Goal: Navigation & Orientation: Understand site structure

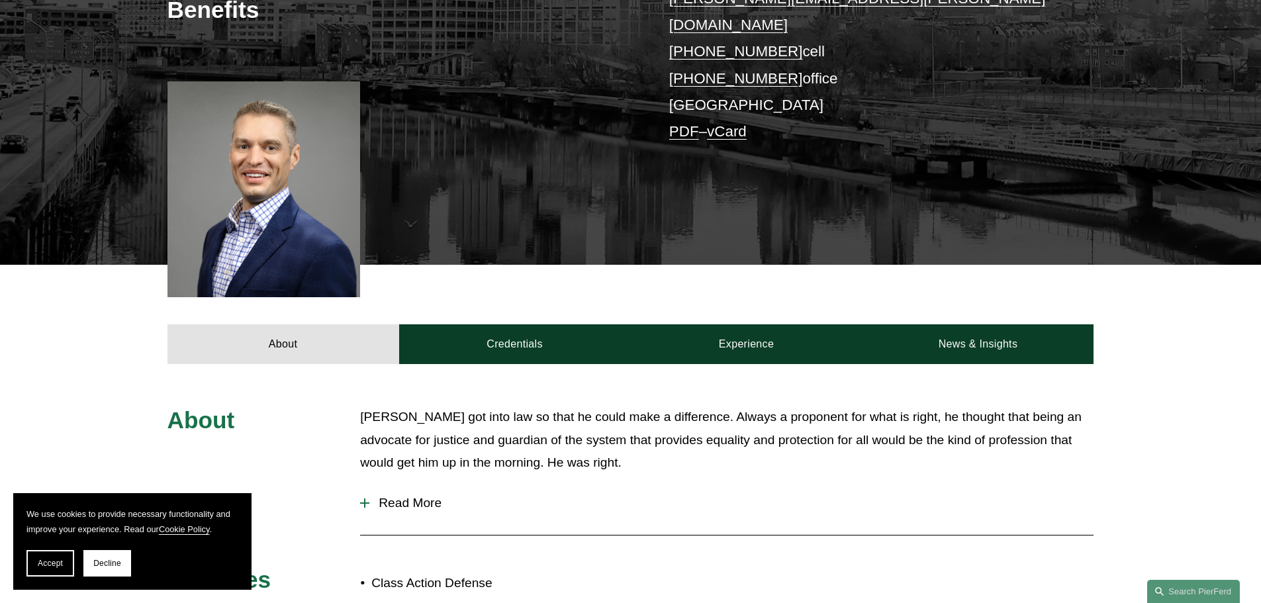
scroll to position [463, 0]
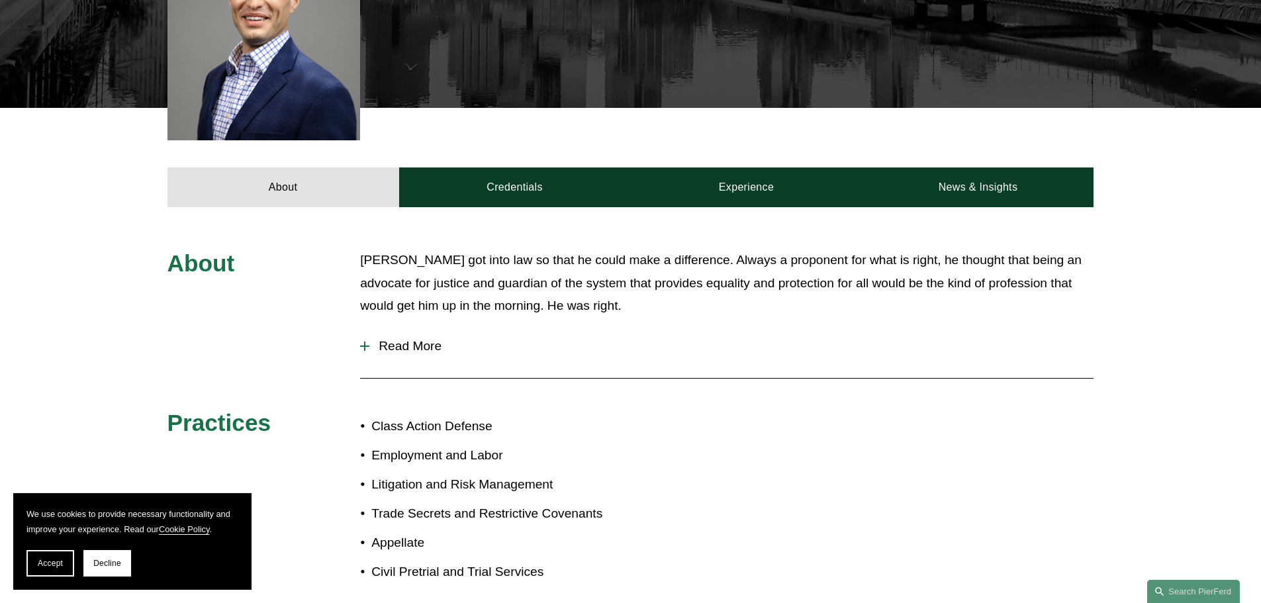
click at [427, 339] on span "Read More" at bounding box center [731, 346] width 724 height 15
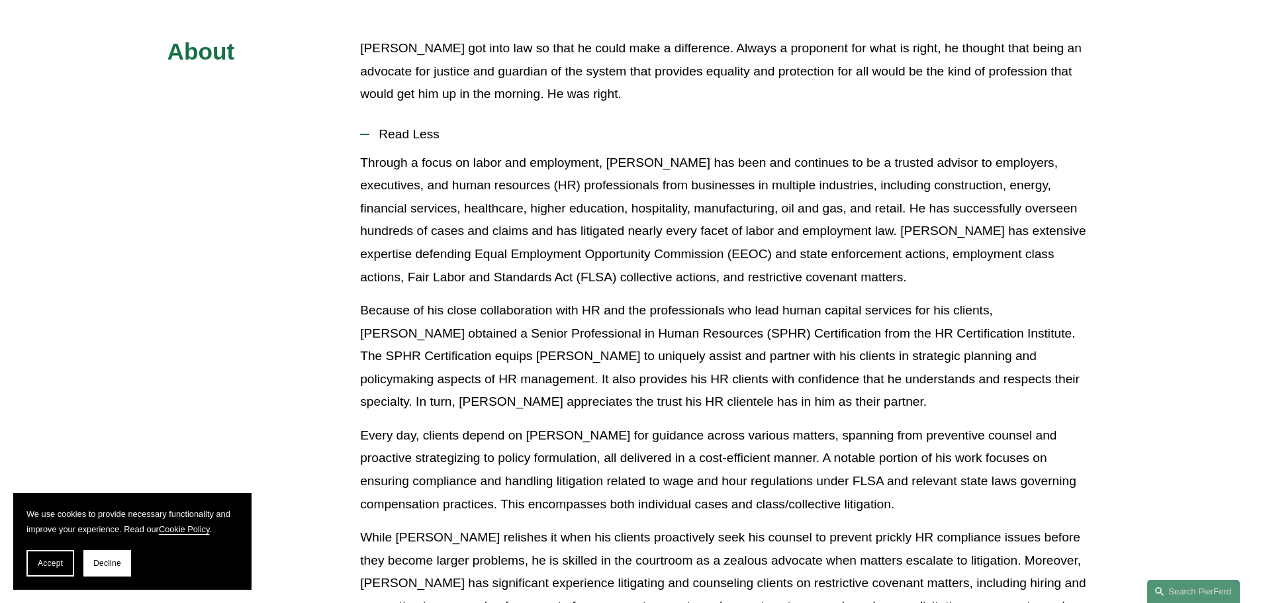
scroll to position [0, 0]
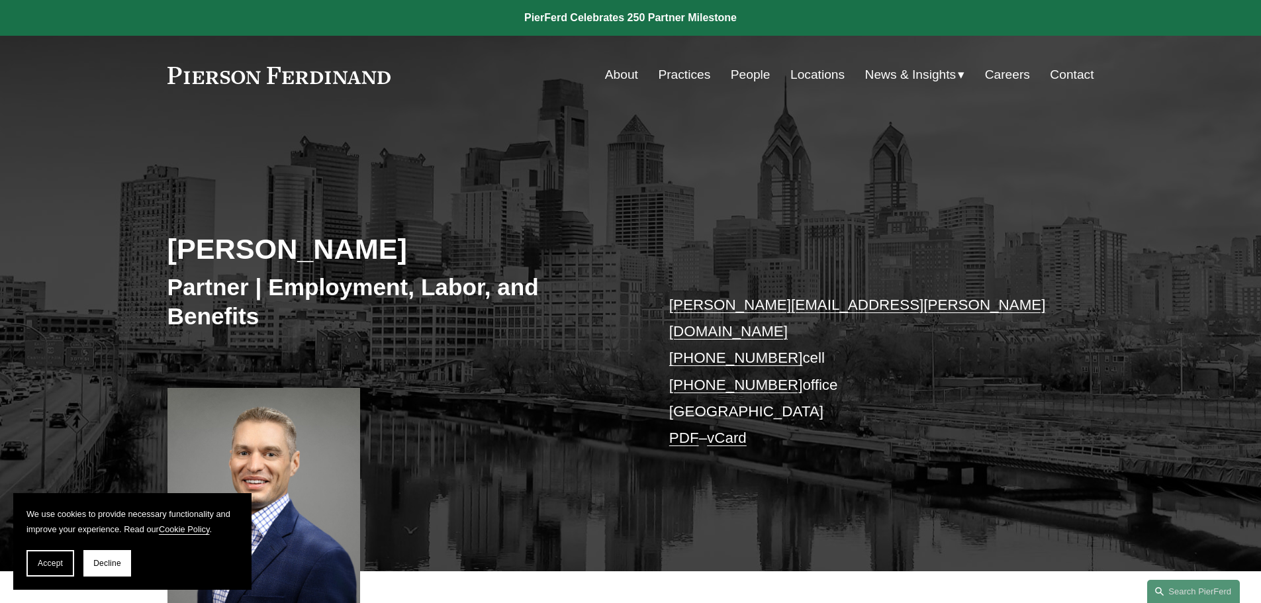
click at [682, 77] on link "Practices" at bounding box center [684, 74] width 52 height 25
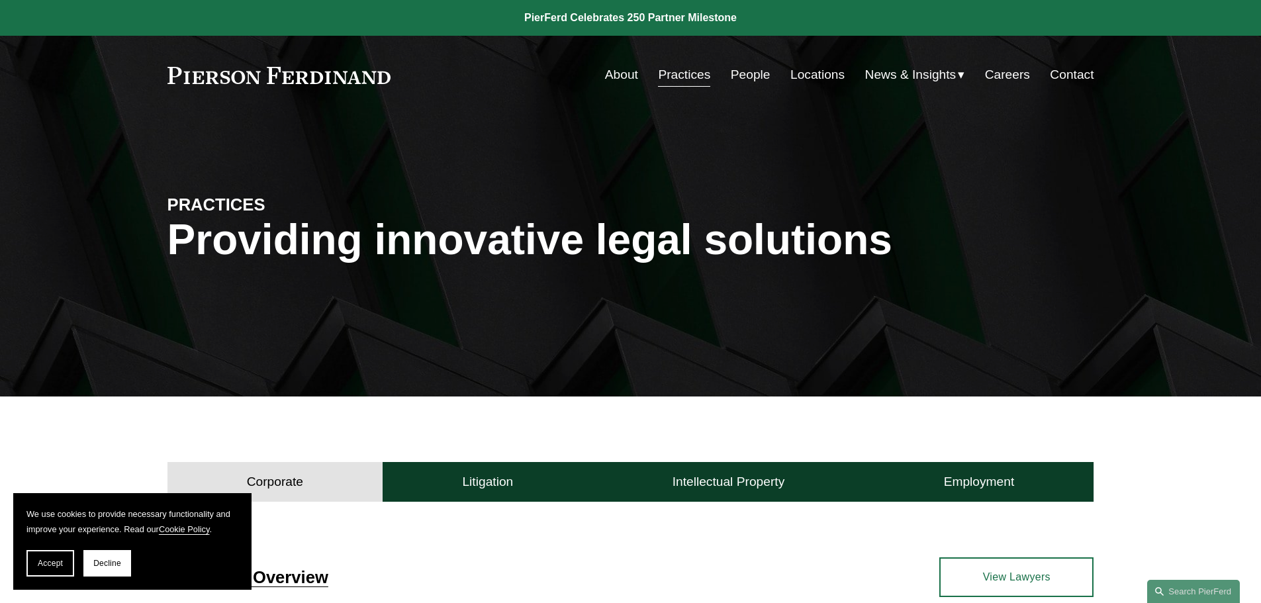
click at [736, 71] on link "People" at bounding box center [751, 74] width 40 height 25
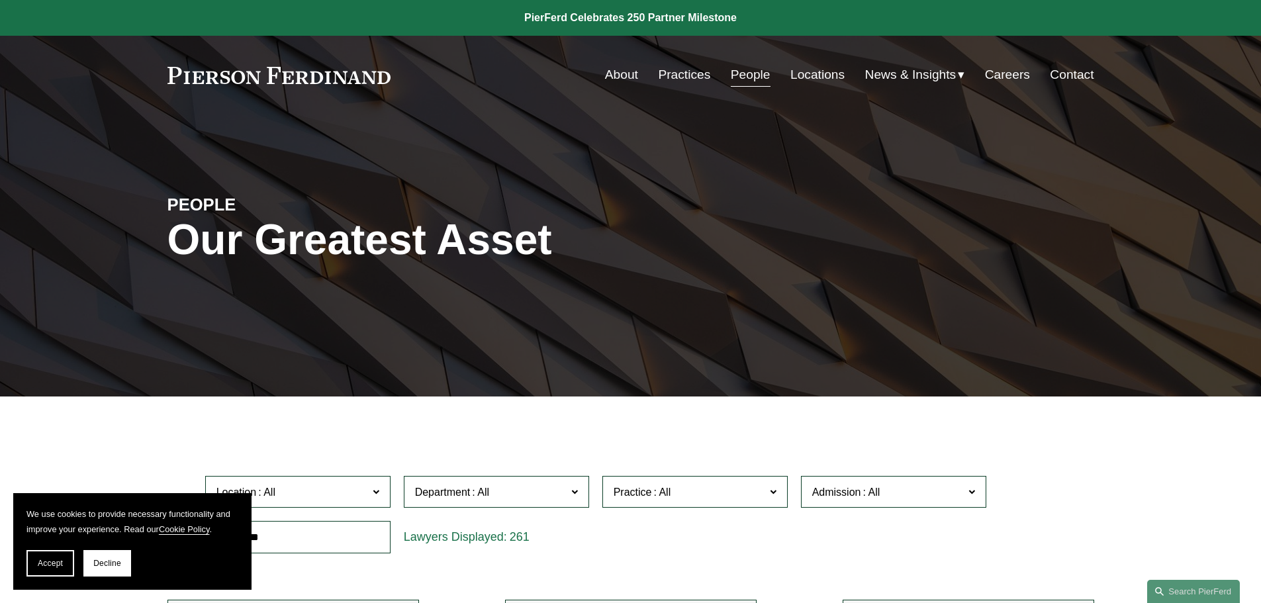
click at [627, 81] on link "About" at bounding box center [621, 74] width 33 height 25
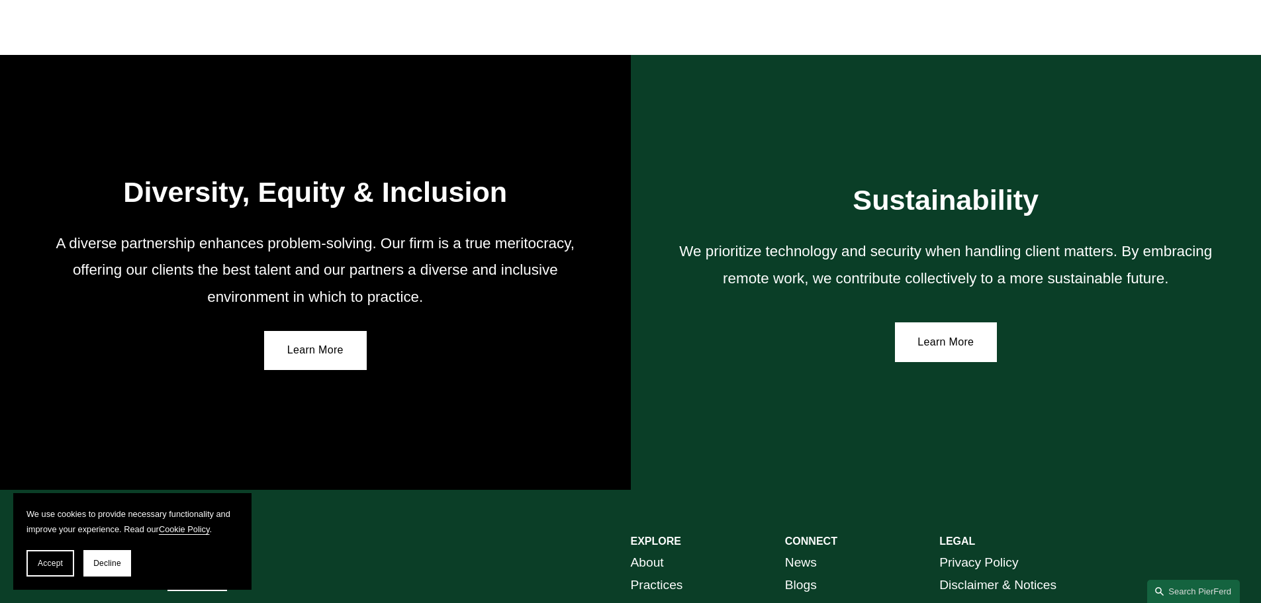
scroll to position [2316, 0]
